Goal: Information Seeking & Learning: Find specific page/section

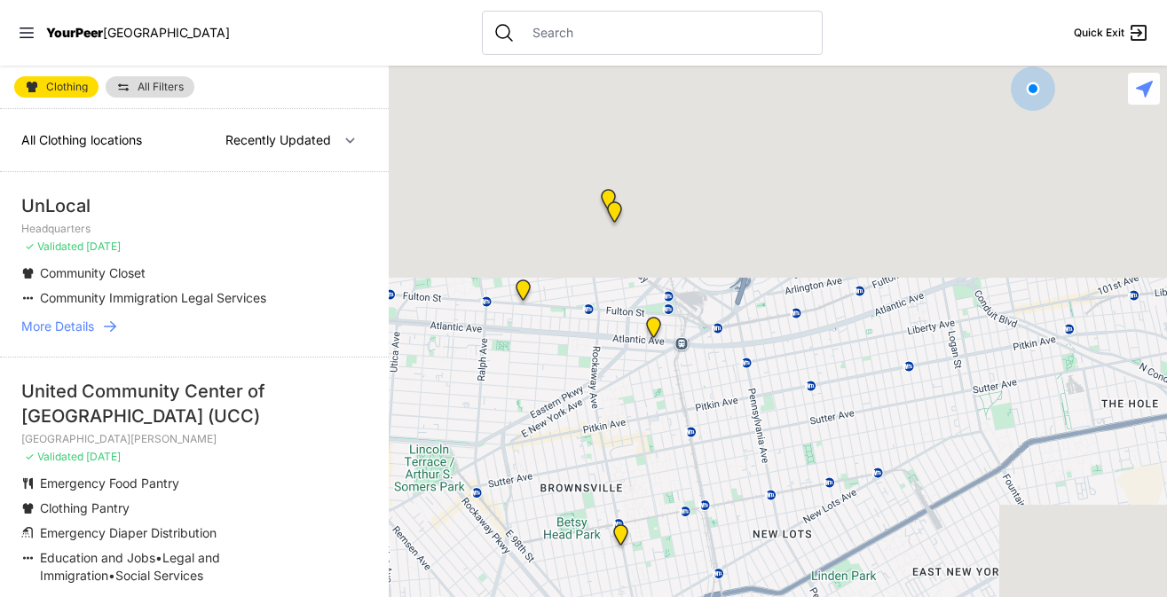
select select "nearby"
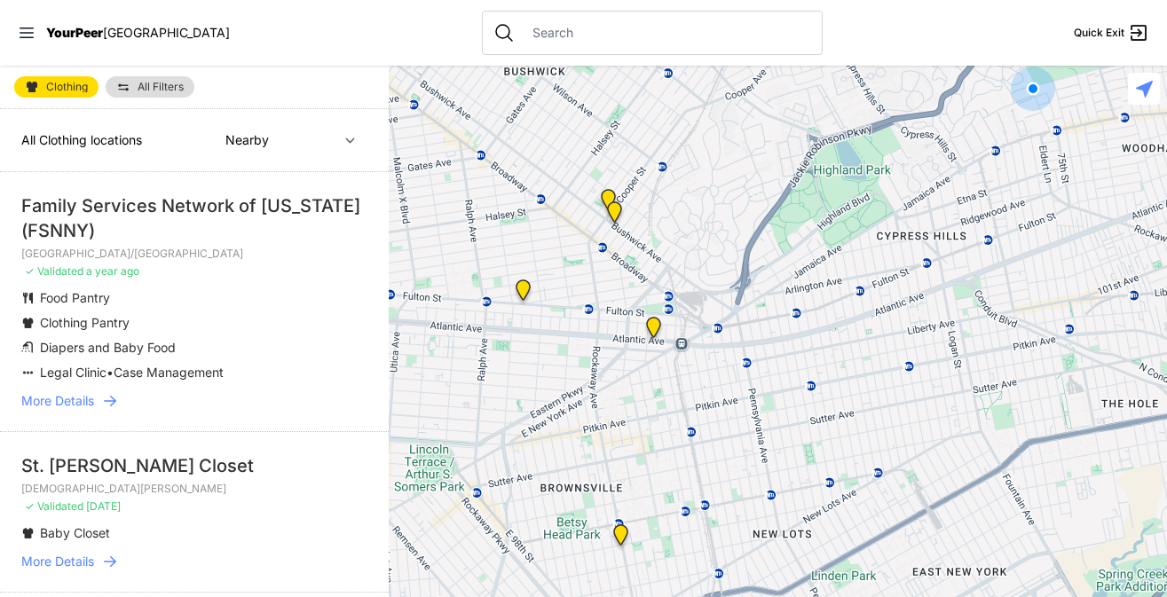
click at [104, 329] on span "Clothing Pantry" at bounding box center [85, 322] width 90 height 15
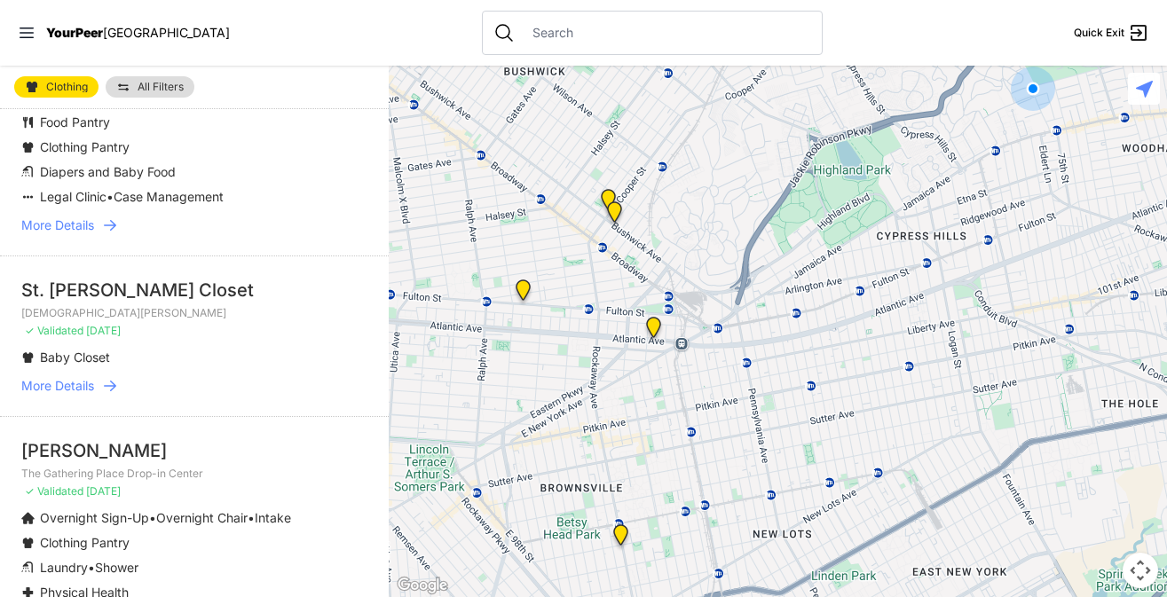
scroll to position [191, 0]
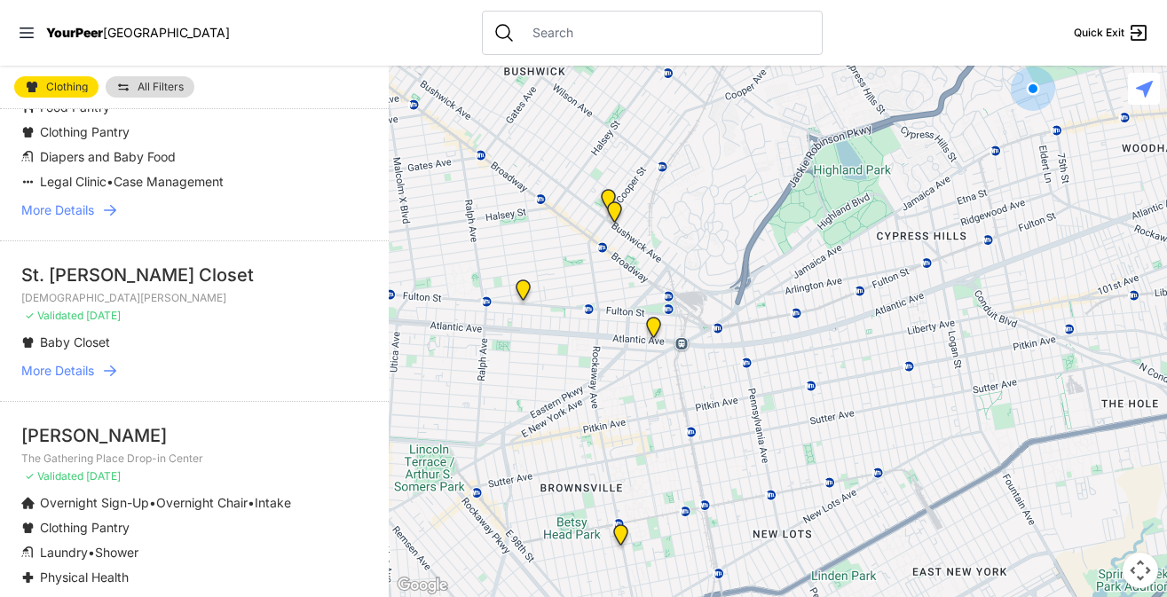
click at [92, 366] on span "More Details" at bounding box center [57, 371] width 73 height 18
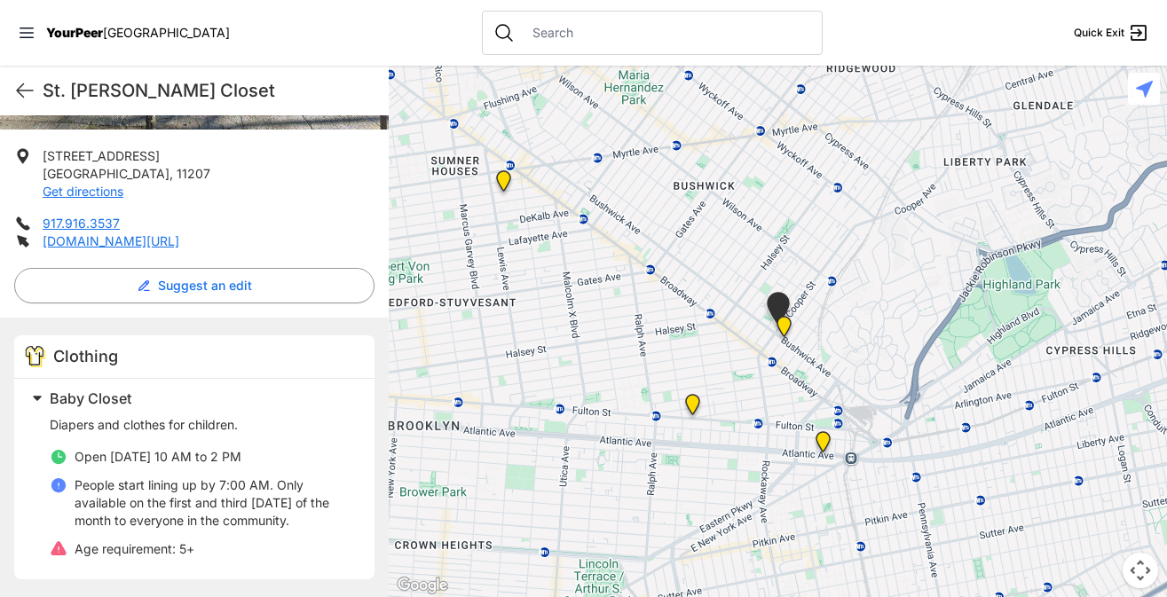
scroll to position [326, 0]
click at [176, 241] on link "[DOMAIN_NAME][URL]" at bounding box center [111, 240] width 137 height 15
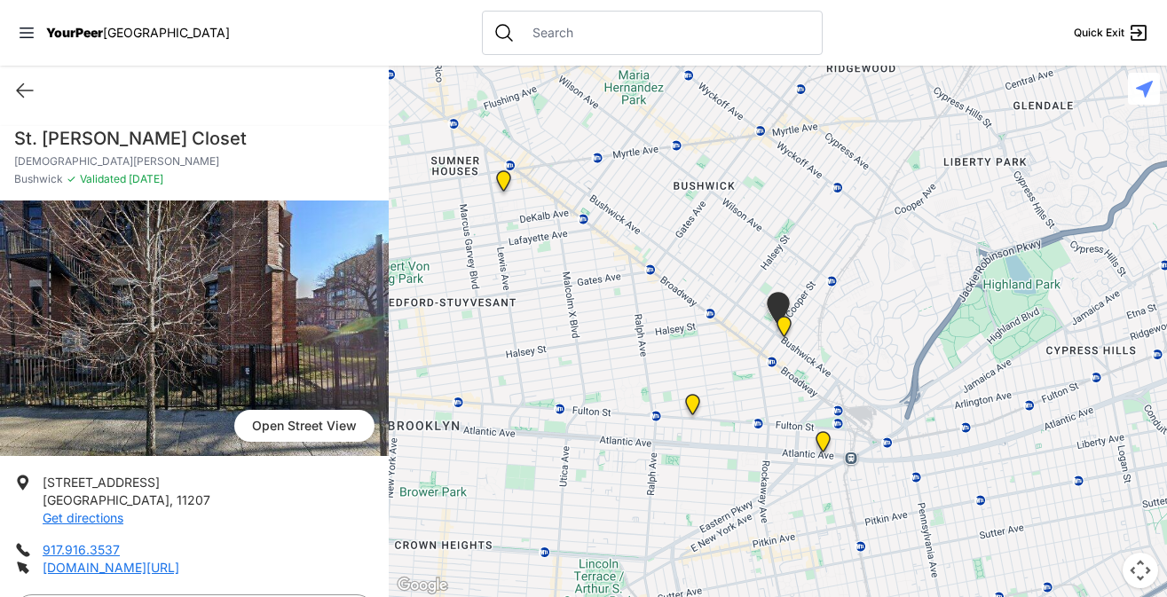
scroll to position [0, 0]
click at [18, 92] on icon at bounding box center [25, 90] width 16 height 13
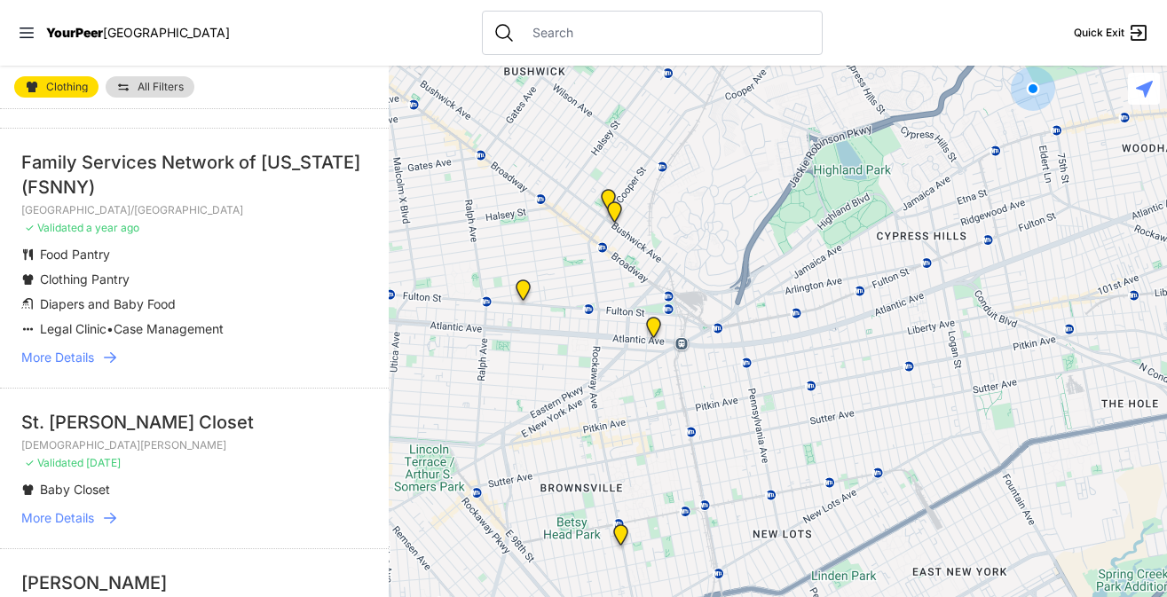
scroll to position [47, 0]
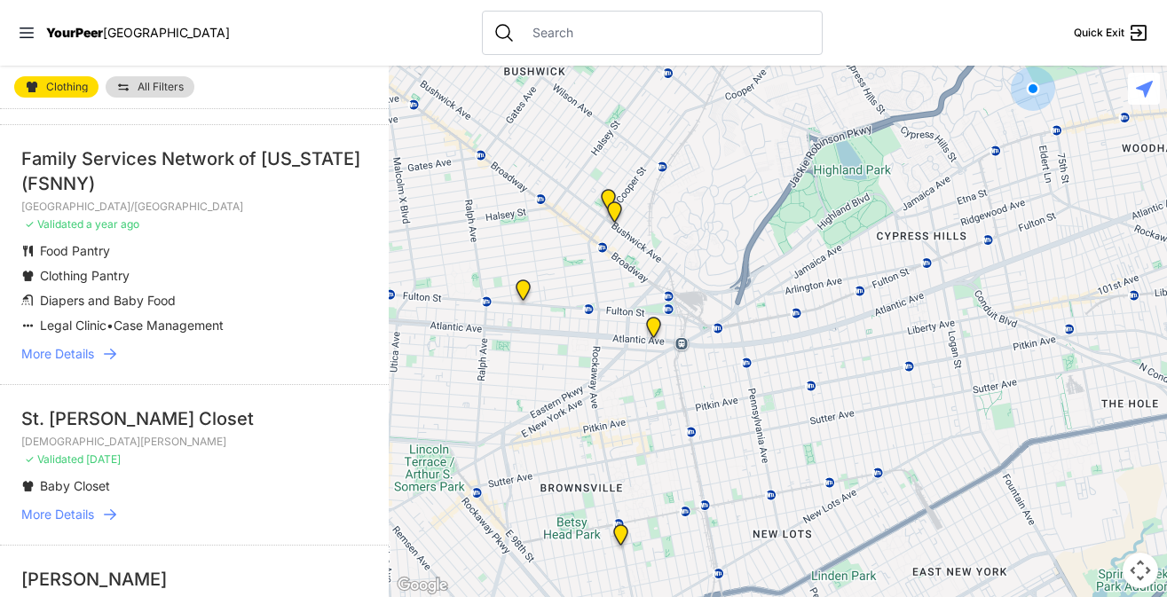
click at [103, 354] on icon at bounding box center [110, 354] width 18 height 18
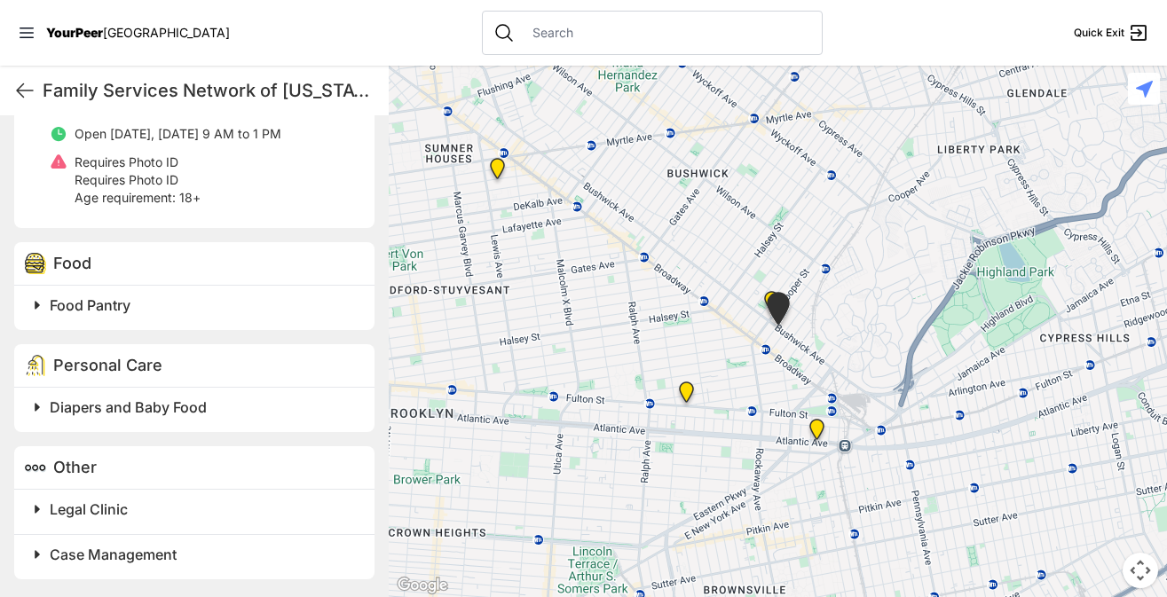
scroll to position [692, 0]
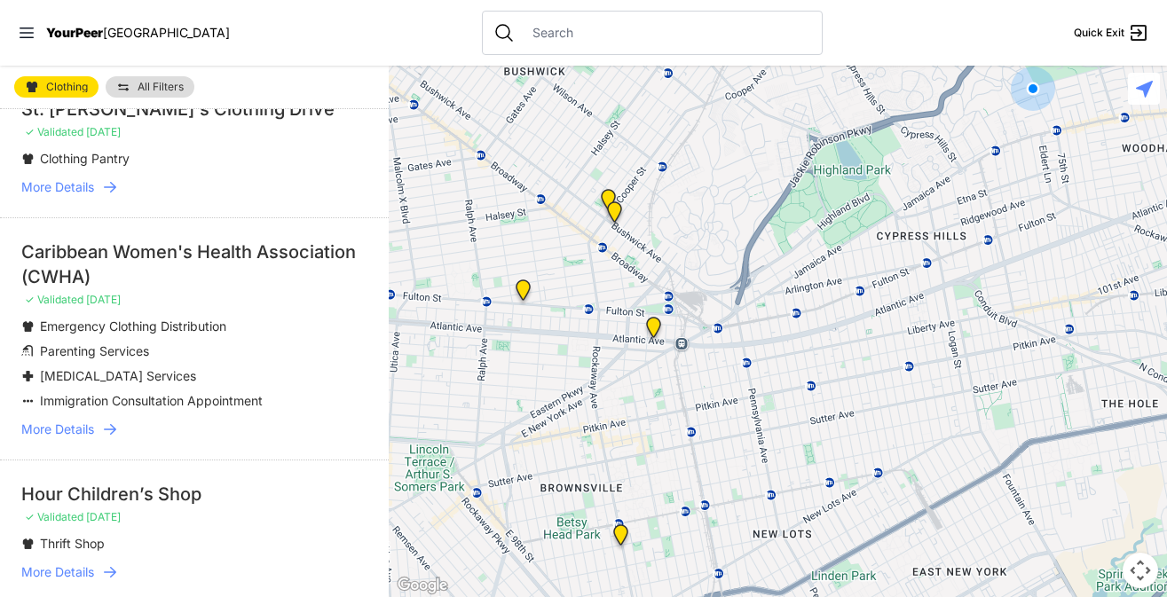
scroll to position [2526, 0]
